Goal: Register for event/course

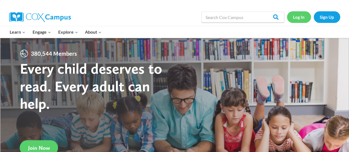
click at [294, 17] on link "Log In" at bounding box center [299, 16] width 24 height 11
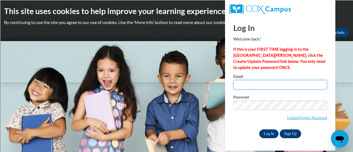
type input "[EMAIL_ADDRESS][PERSON_NAME][DOMAIN_NAME]"
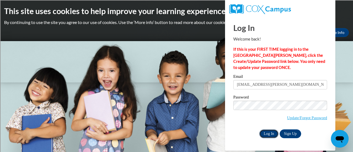
click at [269, 131] on input "Log In" at bounding box center [269, 134] width 19 height 9
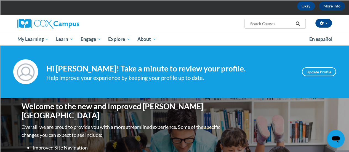
scroll to position [27, 0]
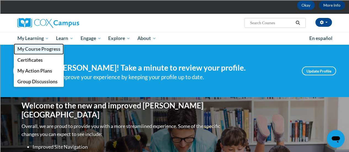
click at [42, 53] on link "My Course Progress" at bounding box center [39, 49] width 50 height 11
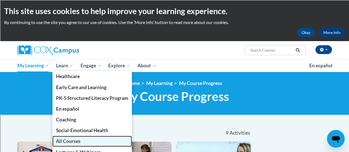
click at [65, 140] on span "All Courses" at bounding box center [68, 141] width 25 height 6
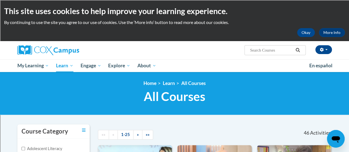
click at [258, 51] on input "Search..." at bounding box center [272, 50] width 44 height 7
type input "READING COMPREHENTIPN"
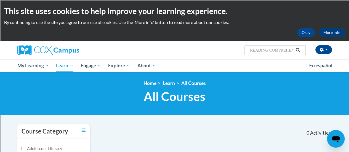
click at [293, 49] on input "READING COMPREHENTIPN" at bounding box center [272, 50] width 44 height 7
type input "READING COMPREHENSION"
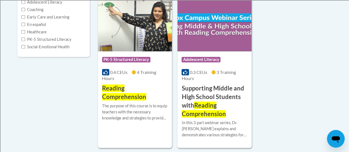
scroll to position [146, 0]
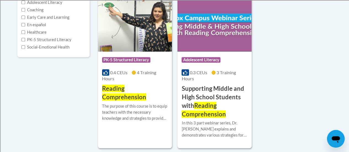
drag, startPoint x: 113, startPoint y: 39, endPoint x: 61, endPoint y: 125, distance: 100.9
click at [61, 125] on div "Course Category Adolescent Literacy Coaching Early Care and Learning En español…" at bounding box center [174, 63] width 323 height 171
click at [119, 99] on span "Reading Comprehension" at bounding box center [124, 93] width 44 height 16
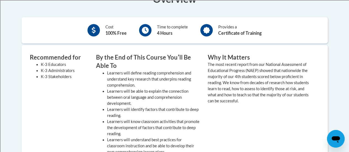
scroll to position [102, 0]
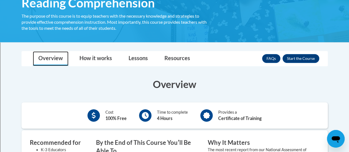
click at [46, 60] on link "Overview" at bounding box center [51, 58] width 36 height 15
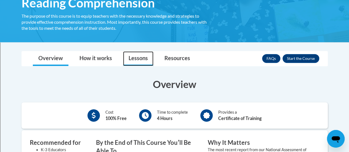
click at [139, 57] on link "Lessons" at bounding box center [138, 58] width 30 height 15
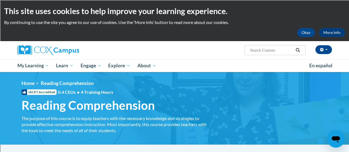
scroll to position [0, 0]
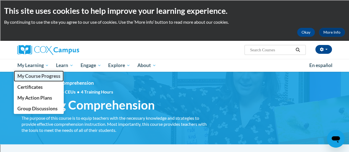
click at [38, 77] on span "My Course Progress" at bounding box center [38, 76] width 43 height 6
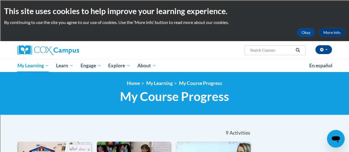
click at [257, 52] on input "Search..." at bounding box center [272, 50] width 44 height 7
type input "READING COMPREHENSION"
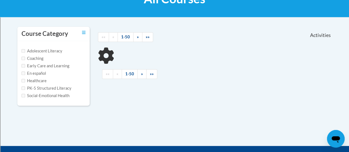
type input "READING COMPREHENSION"
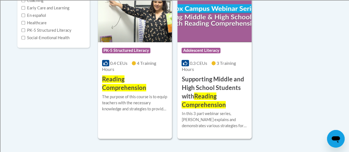
scroll to position [156, 0]
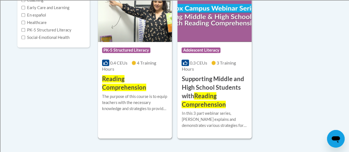
click at [143, 31] on img at bounding box center [135, 14] width 74 height 56
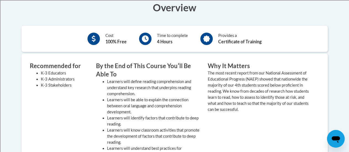
scroll to position [69, 0]
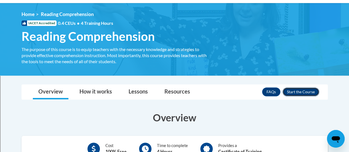
click at [301, 92] on button "Enroll" at bounding box center [301, 92] width 37 height 9
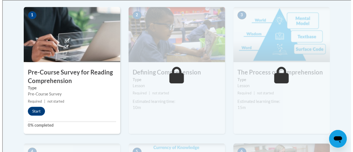
scroll to position [179, 0]
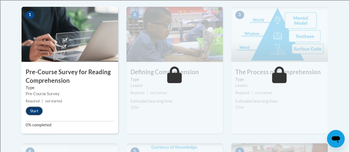
click at [33, 109] on button "Start" at bounding box center [34, 111] width 17 height 9
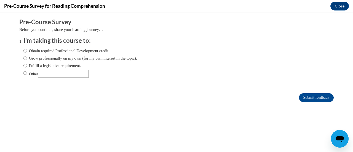
scroll to position [0, 0]
click at [23, 65] on input "Fulfill a legislative requirement." at bounding box center [25, 66] width 4 height 6
radio input "true"
click at [304, 96] on input "Submit feedback" at bounding box center [316, 97] width 35 height 9
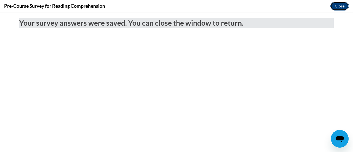
click at [340, 6] on button "Close" at bounding box center [340, 6] width 19 height 9
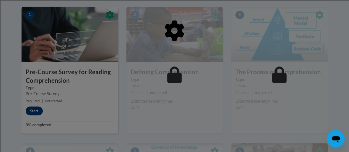
click at [30, 117] on div at bounding box center [174, 76] width 349 height 152
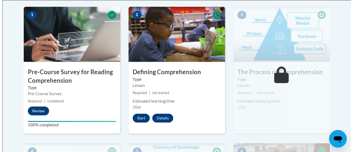
scroll to position [165, 0]
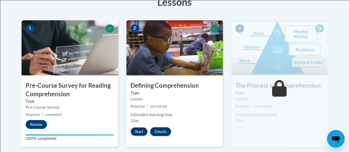
click at [138, 132] on button "Start" at bounding box center [139, 131] width 17 height 9
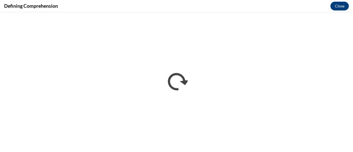
scroll to position [0, 0]
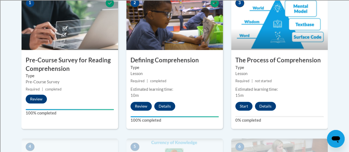
scroll to position [191, 0]
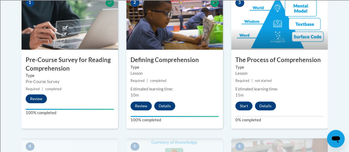
click at [112, 106] on div "1 Pre-Course Survey for Reading Comprehension Type Pre-Course Survey Required |…" at bounding box center [70, 61] width 97 height 134
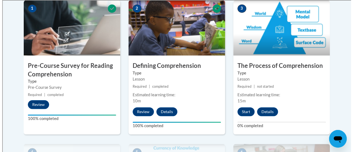
scroll to position [185, 0]
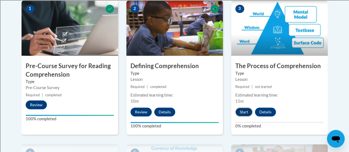
click at [239, 112] on button "Start" at bounding box center [244, 112] width 17 height 9
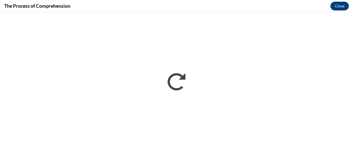
scroll to position [0, 0]
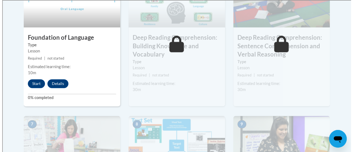
scroll to position [357, 0]
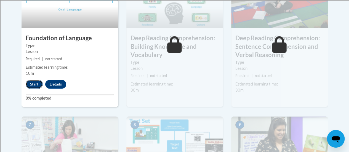
click at [33, 86] on button "Start" at bounding box center [34, 84] width 17 height 9
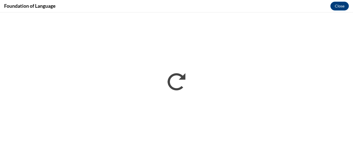
scroll to position [0, 0]
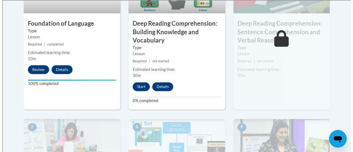
scroll to position [372, 0]
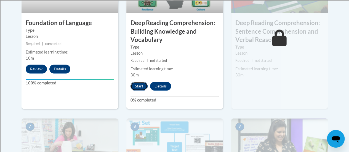
click at [138, 85] on button "Start" at bounding box center [139, 86] width 17 height 9
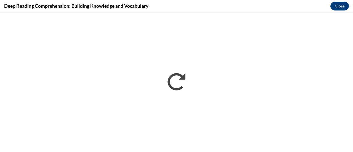
scroll to position [0, 0]
